Goal: Check status: Check status

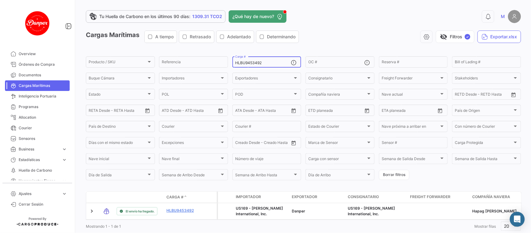
drag, startPoint x: 273, startPoint y: 62, endPoint x: 134, endPoint y: 44, distance: 140.6
click at [134, 44] on app-list-header "Cargas Marítimas A tiempo Retrasado Adelantado Determinando visibility_off Filt…" at bounding box center [303, 105] width 435 height 151
paste input "6182680"
type input "HLBU6182680"
drag, startPoint x: 498, startPoint y: 44, endPoint x: 531, endPoint y: 35, distance: 34.1
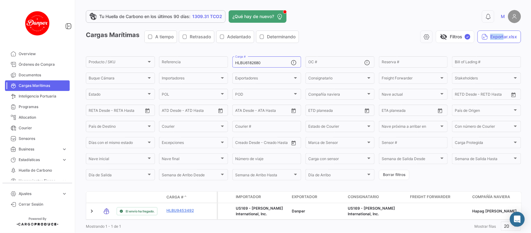
click at [531, 35] on div "Tu Huella de Carbono en los últimos 90 [PERSON_NAME]: 1309.31 TCO2 ¿Qué hay de …" at bounding box center [303, 116] width 455 height 233
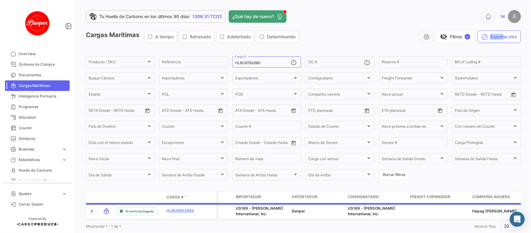
scroll to position [20, 0]
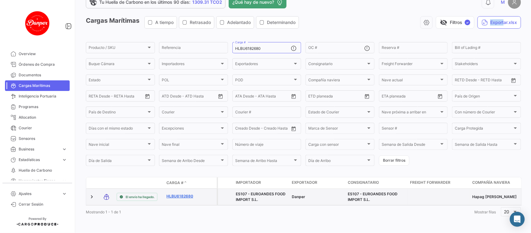
click at [176, 193] on link "HLBU6182680" at bounding box center [182, 196] width 32 height 6
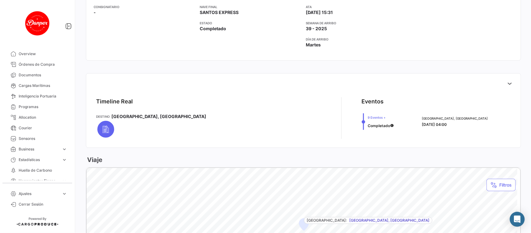
scroll to position [181, 0]
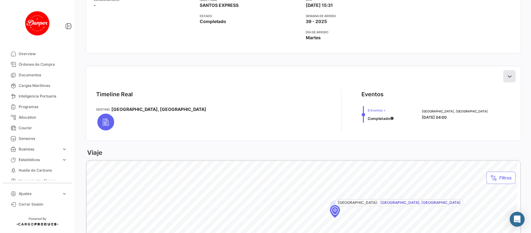
click at [508, 77] on icon at bounding box center [510, 76] width 6 height 6
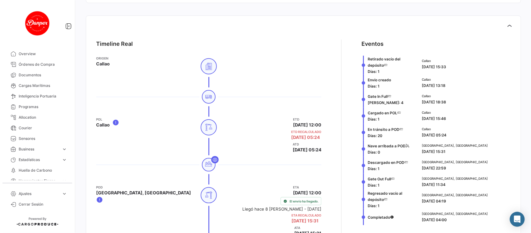
scroll to position [0, 0]
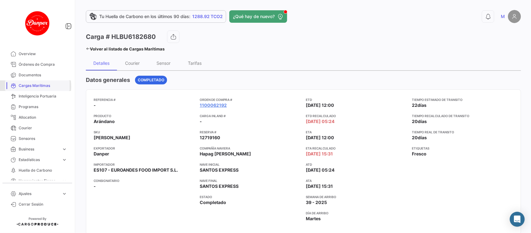
click at [30, 86] on span "Cargas Marítimas" at bounding box center [43, 86] width 49 height 6
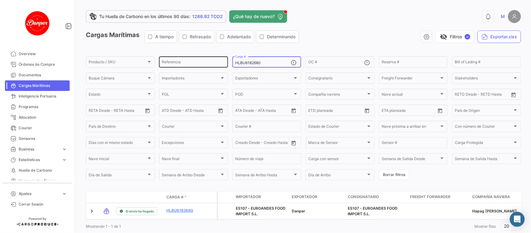
drag, startPoint x: 267, startPoint y: 62, endPoint x: 199, endPoint y: 63, distance: 67.5
click at [0, 0] on div "Producto / SKU Producto / SKU Referencia HLBU6182680 Carga # OC # Reserva # Bil…" at bounding box center [0, 0] width 0 height 0
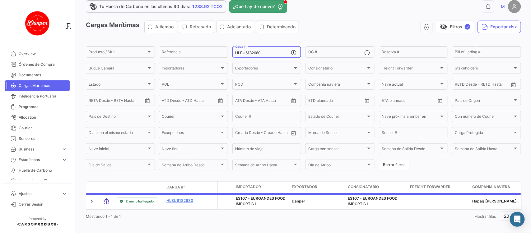
scroll to position [12, 0]
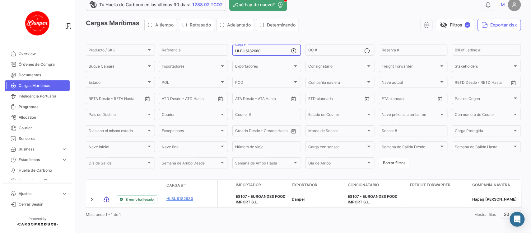
drag, startPoint x: 263, startPoint y: 49, endPoint x: 182, endPoint y: 41, distance: 81.3
click at [182, 41] on app-list-header "Cargas Marítimas A tiempo Retrasado Adelantado Determinando visibility_off Filt…" at bounding box center [303, 94] width 435 height 151
paste input "OERU434154"
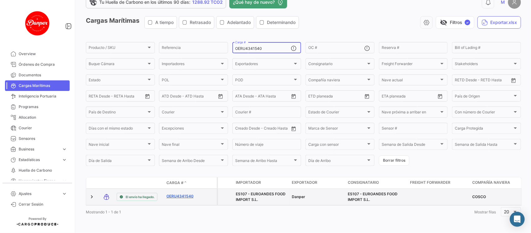
type input "OERU4341540"
click at [183, 193] on link "OERU4341540" at bounding box center [182, 196] width 32 height 6
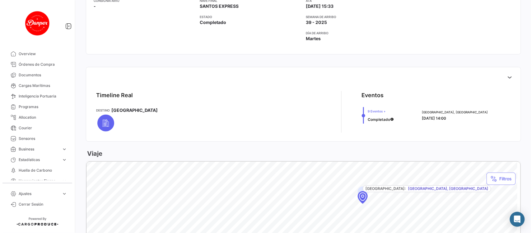
scroll to position [181, 0]
click at [507, 79] on icon at bounding box center [510, 76] width 6 height 6
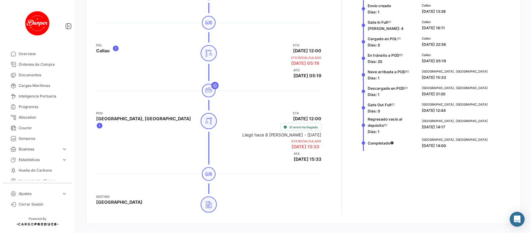
scroll to position [294, 0]
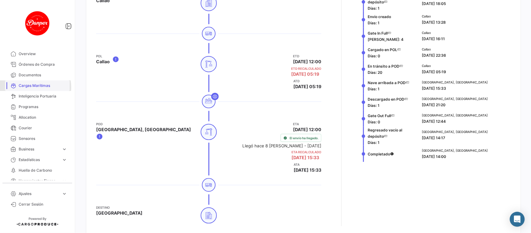
click at [29, 87] on span "Cargas Marítimas" at bounding box center [43, 86] width 49 height 6
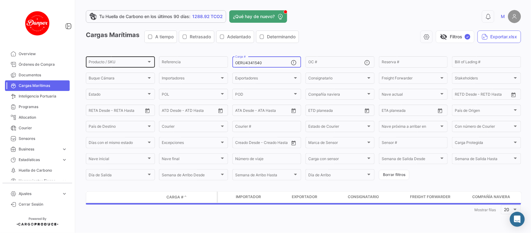
drag, startPoint x: 276, startPoint y: 63, endPoint x: 150, endPoint y: 61, distance: 125.4
click at [0, 0] on div "Producto / SKU Producto / SKU Referencia OERU4341540 Carga # OC # Reserva # Bil…" at bounding box center [0, 0] width 0 height 0
paste input "SEGU9423825"
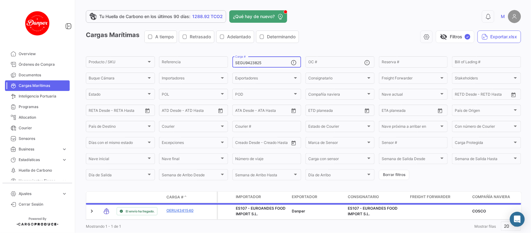
scroll to position [20, 0]
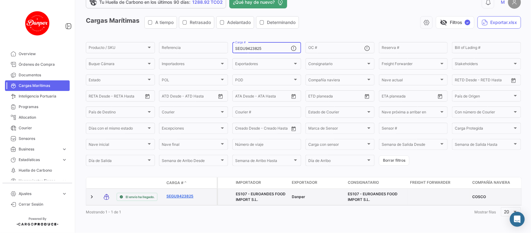
type input "SEGU9423825"
click at [178, 193] on link "SEGU9423825" at bounding box center [182, 196] width 32 height 6
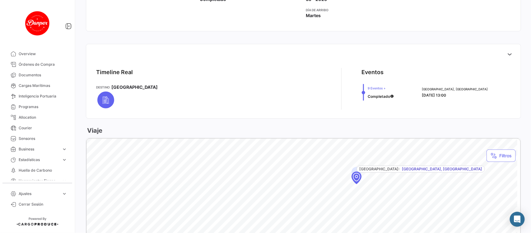
scroll to position [208, 0]
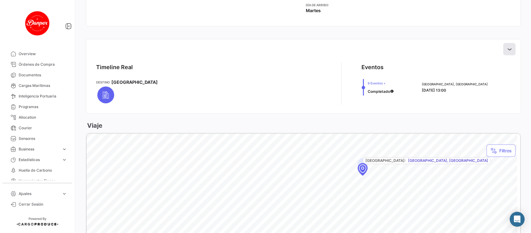
click at [507, 52] on icon at bounding box center [510, 49] width 6 height 6
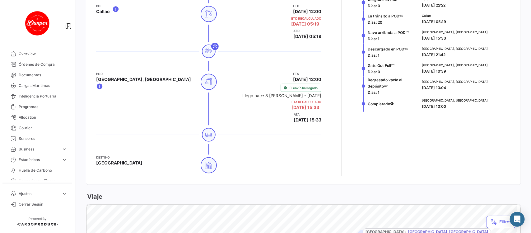
scroll to position [353, 0]
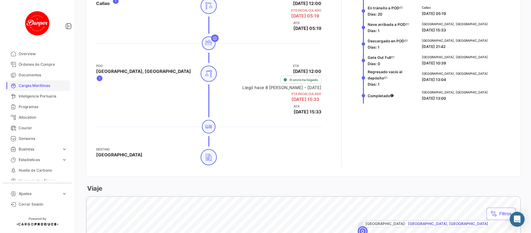
click at [33, 84] on span "Cargas Marítimas" at bounding box center [43, 86] width 49 height 6
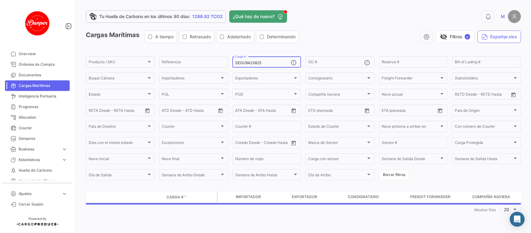
drag, startPoint x: 275, startPoint y: 62, endPoint x: 131, endPoint y: 44, distance: 145.1
click at [131, 44] on app-list-header "Cargas Marítimas A tiempo Retrasado Adelantado Determinando visibility_off Filt…" at bounding box center [303, 105] width 435 height 151
paste input "OOLU6261502"
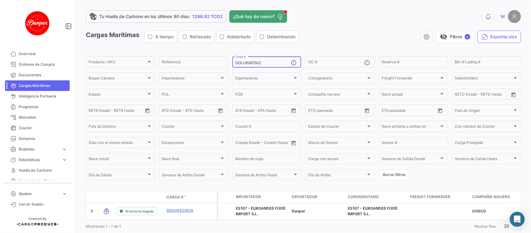
scroll to position [20, 0]
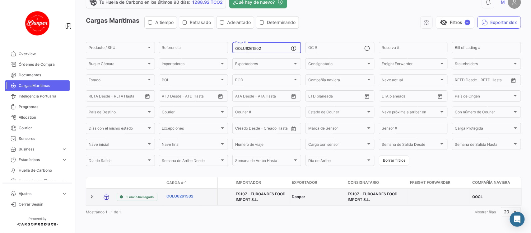
type input "OOLU6261502"
click at [180, 193] on link "OOLU6261502" at bounding box center [182, 196] width 32 height 6
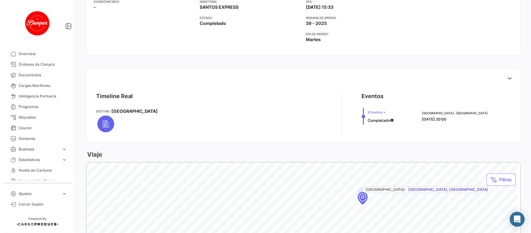
scroll to position [194, 0]
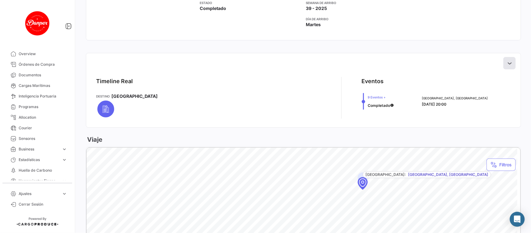
click at [504, 67] on button at bounding box center [509, 63] width 12 height 12
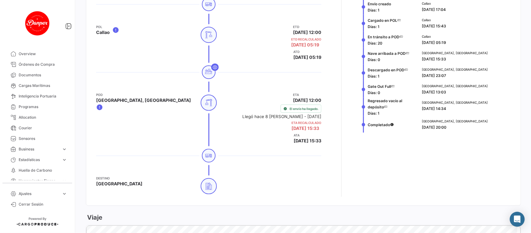
scroll to position [325, 0]
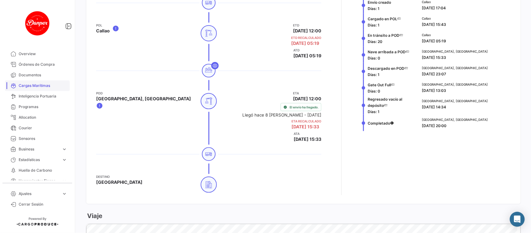
click at [23, 84] on span "Cargas Marítimas" at bounding box center [43, 86] width 49 height 6
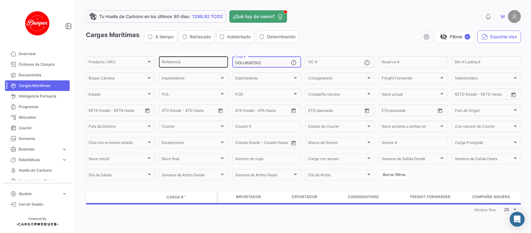
drag, startPoint x: 273, startPoint y: 64, endPoint x: 187, endPoint y: 61, distance: 86.2
click at [0, 0] on div "Producto / SKU Producto / SKU Referencia OOLU6261502 Carga # OC # Reserva # Bil…" at bounding box center [0, 0] width 0 height 0
paste input "HLBU9480585"
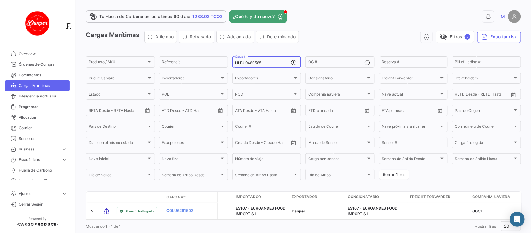
scroll to position [20, 0]
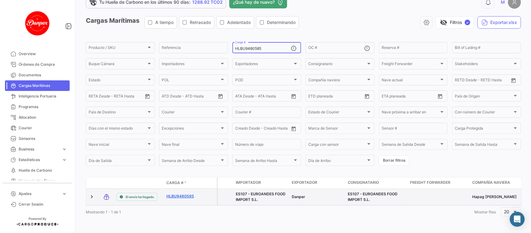
type input "HLBU9480585"
click at [180, 193] on link "HLBU9480585" at bounding box center [182, 196] width 32 height 6
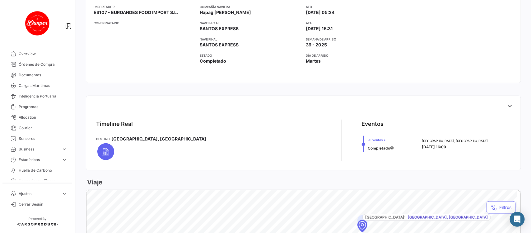
scroll to position [163, 0]
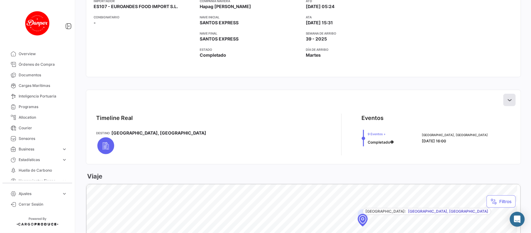
click at [509, 100] on icon at bounding box center [510, 100] width 6 height 6
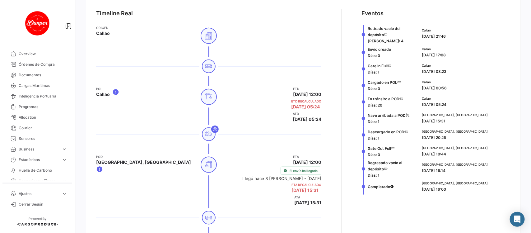
scroll to position [269, 0]
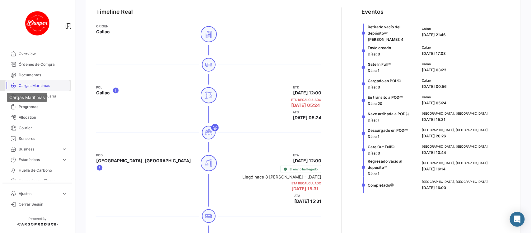
click at [14, 86] on icon at bounding box center [14, 86] width 6 height 6
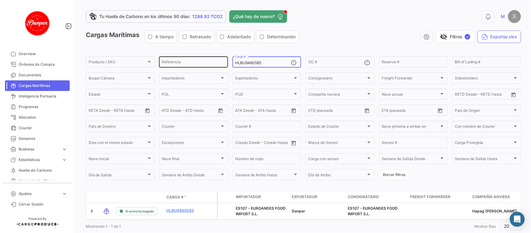
drag, startPoint x: 273, startPoint y: 63, endPoint x: 189, endPoint y: 57, distance: 84.9
click at [0, 0] on div "Producto / SKU Producto / SKU Referencia HLBU9480585 Carga # OC # Reserva # Bil…" at bounding box center [0, 0] width 0 height 0
paste input "NIDU6209750"
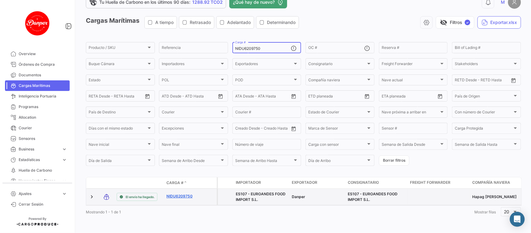
type input "NIDU6209750"
click at [179, 193] on link "NIDU6209750" at bounding box center [182, 196] width 32 height 6
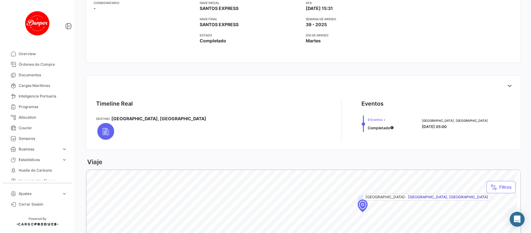
scroll to position [178, 0]
click at [507, 83] on icon at bounding box center [510, 85] width 6 height 6
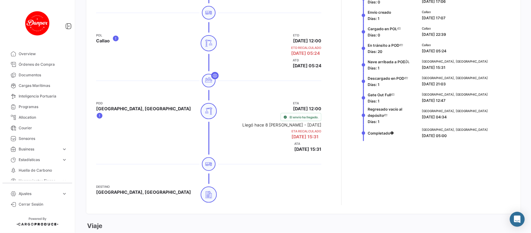
scroll to position [323, 0]
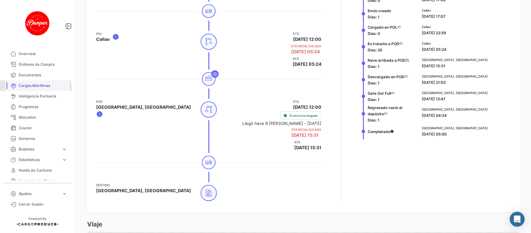
click at [33, 90] on link "Cargas Marítimas" at bounding box center [37, 85] width 65 height 11
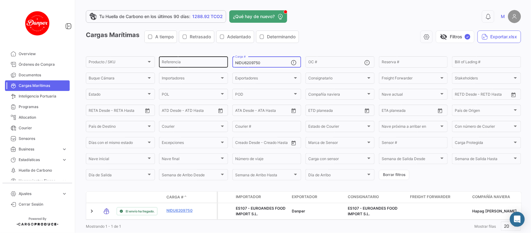
drag, startPoint x: 277, startPoint y: 64, endPoint x: 204, endPoint y: 55, distance: 73.6
click at [0, 0] on div "Producto / SKU Producto / SKU Referencia NIDU6209750 Carga # OC # Reserva # Bil…" at bounding box center [0, 0] width 0 height 0
paste input "SZLU938954"
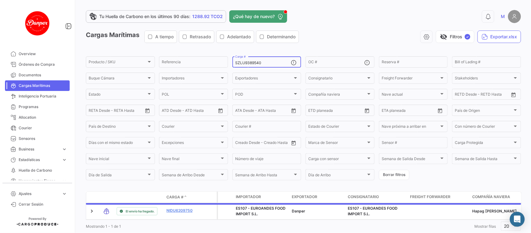
scroll to position [20, 0]
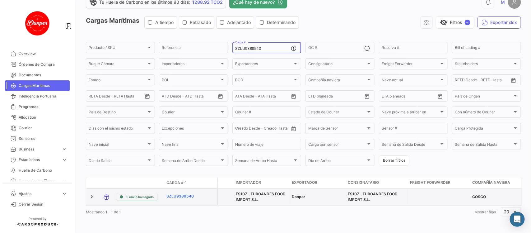
type input "SZLU9389540"
click at [168, 193] on link "SZLU9389540" at bounding box center [182, 196] width 32 height 6
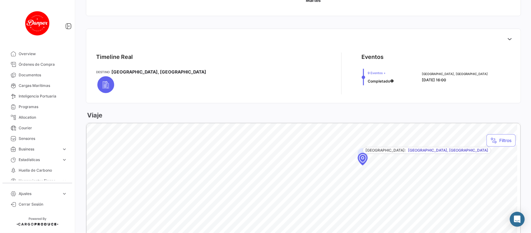
scroll to position [220, 0]
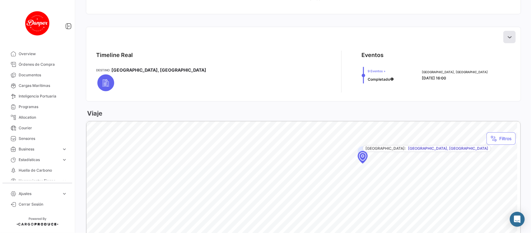
click at [507, 36] on icon at bounding box center [510, 37] width 6 height 6
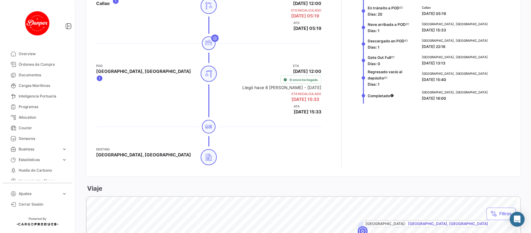
scroll to position [355, 0]
